Goal: Information Seeking & Learning: Learn about a topic

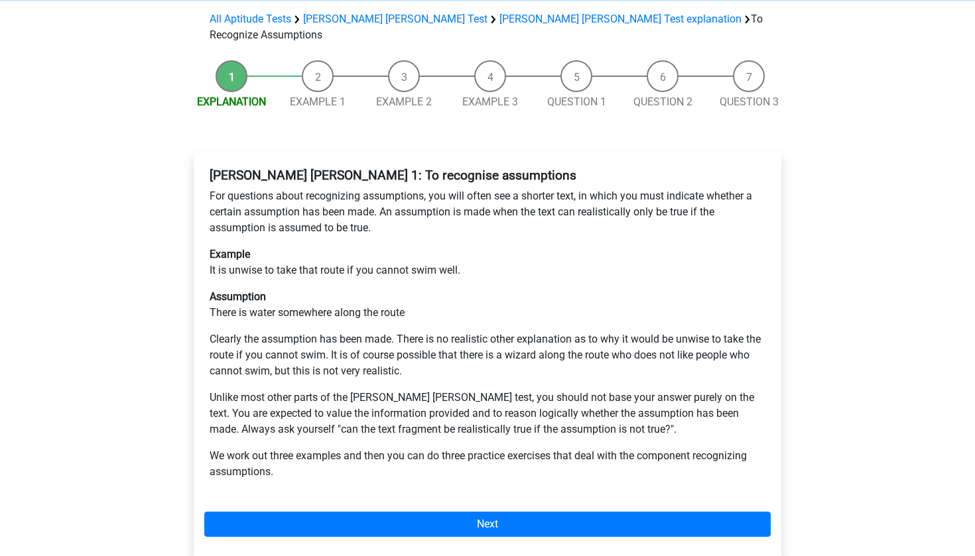
scroll to position [125, 0]
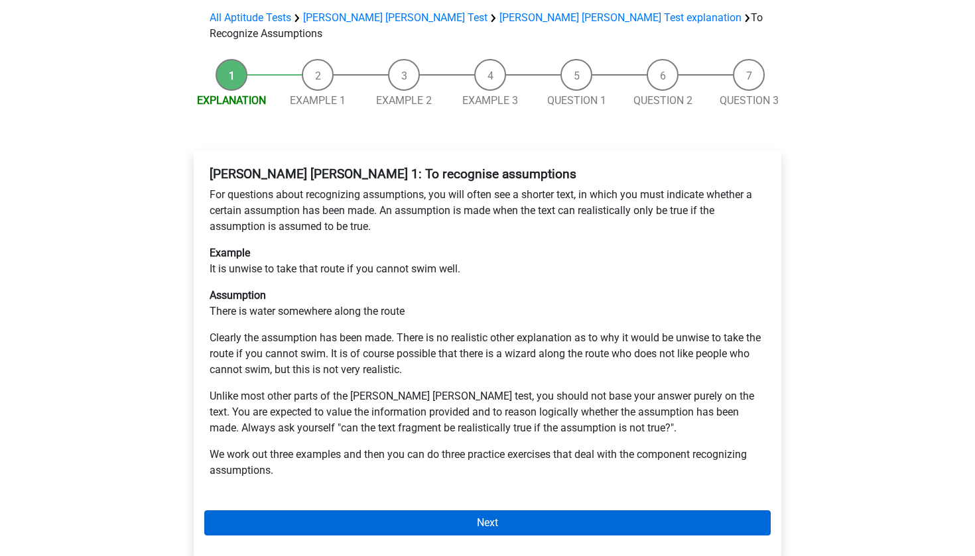
click at [281, 510] on link "Next" at bounding box center [487, 522] width 566 height 25
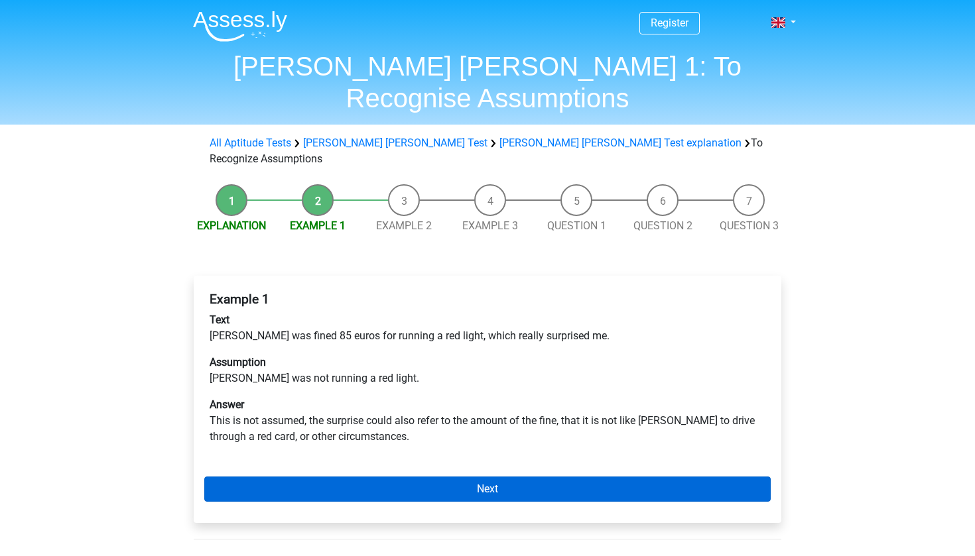
click at [343, 477] on link "Next" at bounding box center [487, 489] width 566 height 25
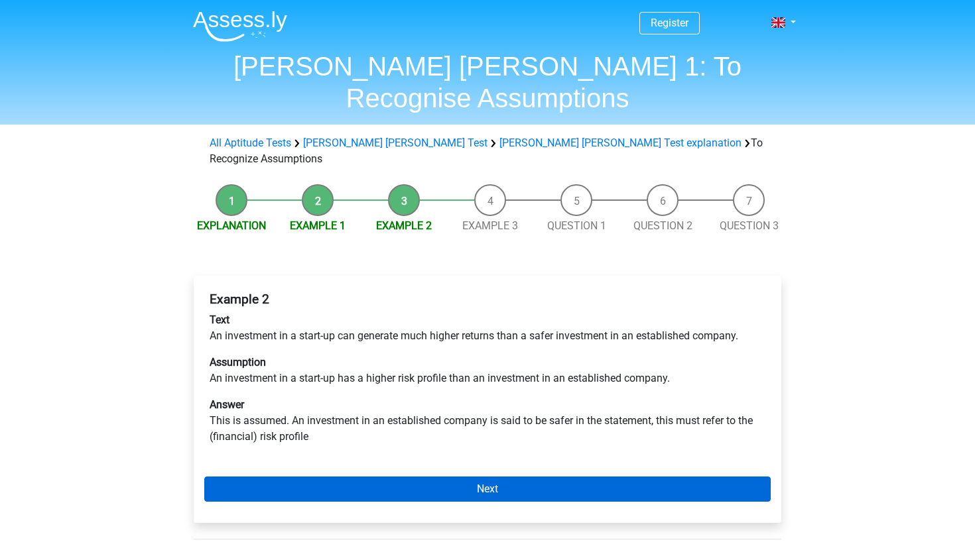
click at [444, 477] on link "Next" at bounding box center [487, 489] width 566 height 25
